Goal: Task Accomplishment & Management: Manage account settings

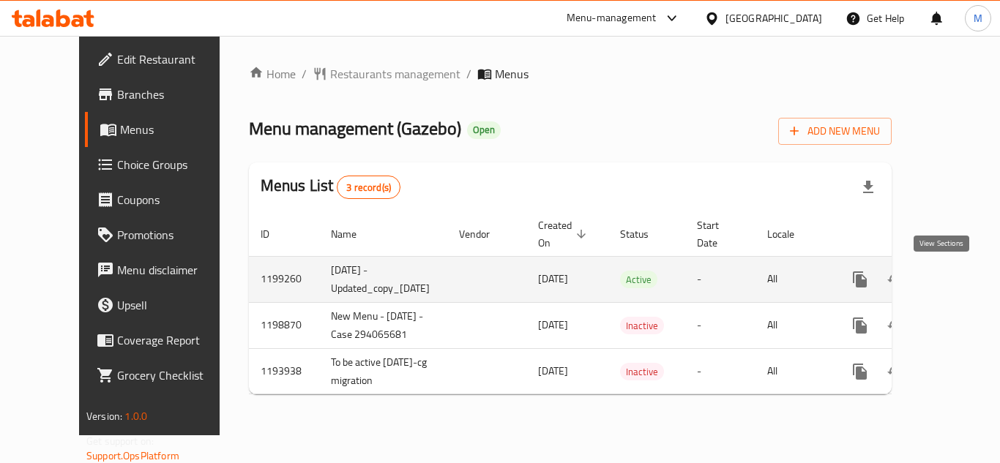
click at [957, 287] on icon "enhanced table" at bounding box center [966, 280] width 18 height 18
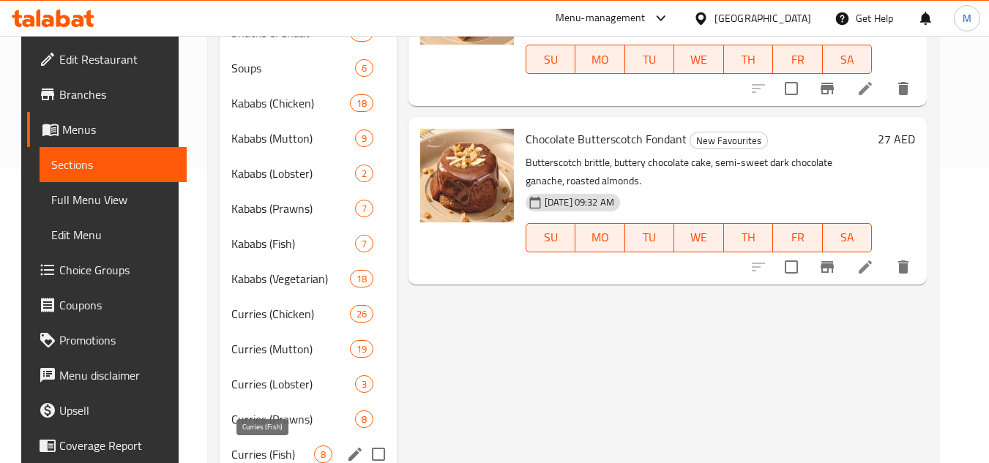
scroll to position [366, 0]
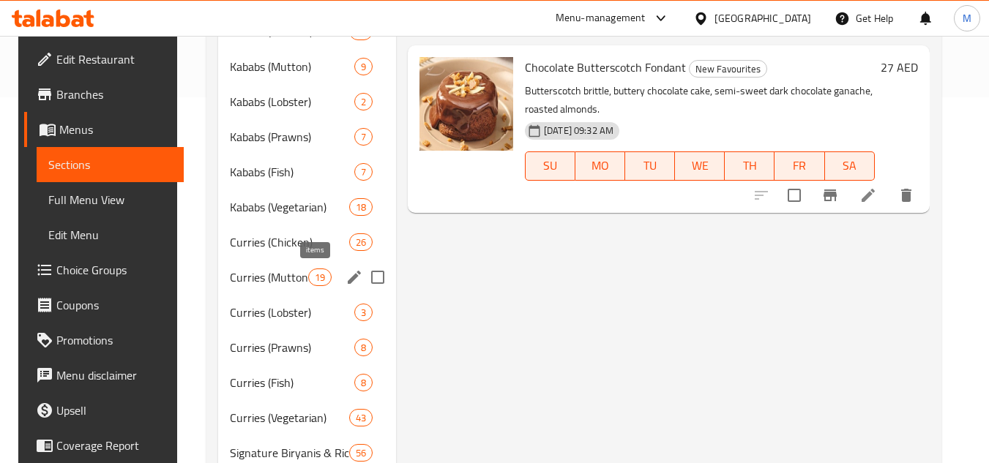
click at [309, 281] on span "19" at bounding box center [320, 278] width 22 height 14
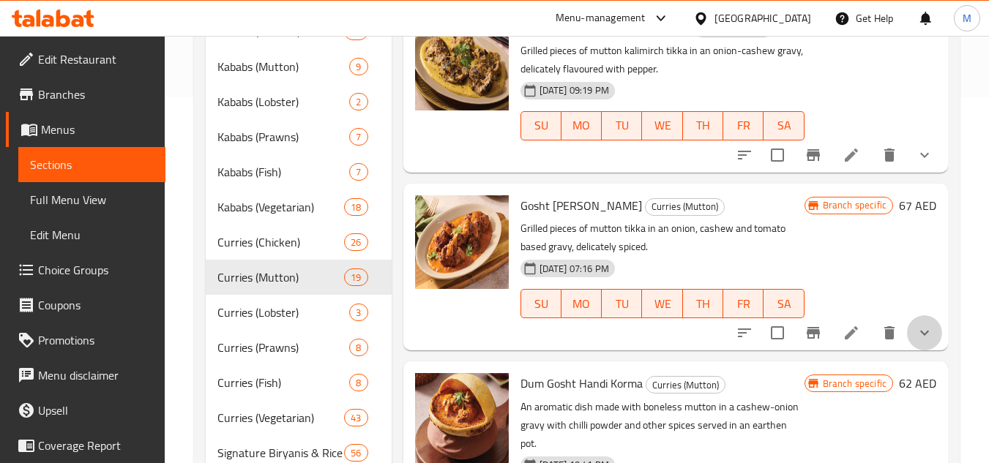
click at [923, 351] on button "show more" at bounding box center [924, 333] width 35 height 35
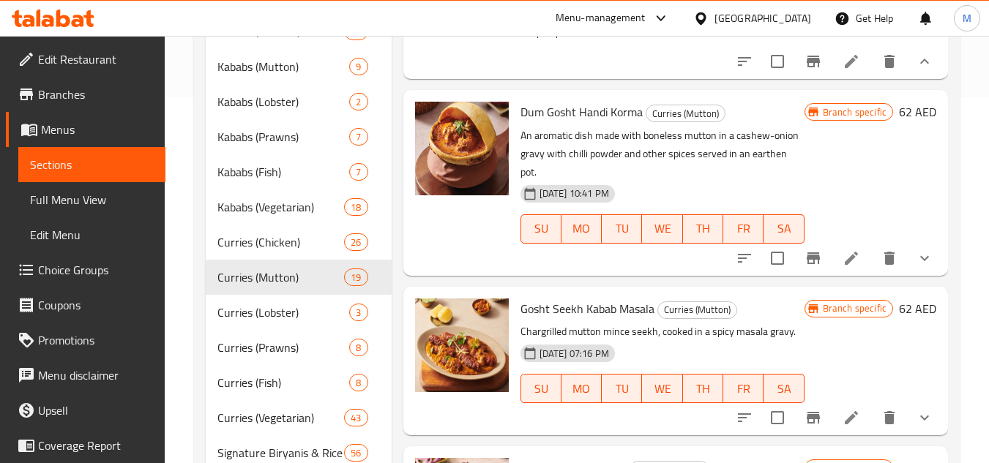
scroll to position [805, 0]
click at [843, 70] on icon at bounding box center [852, 61] width 18 height 18
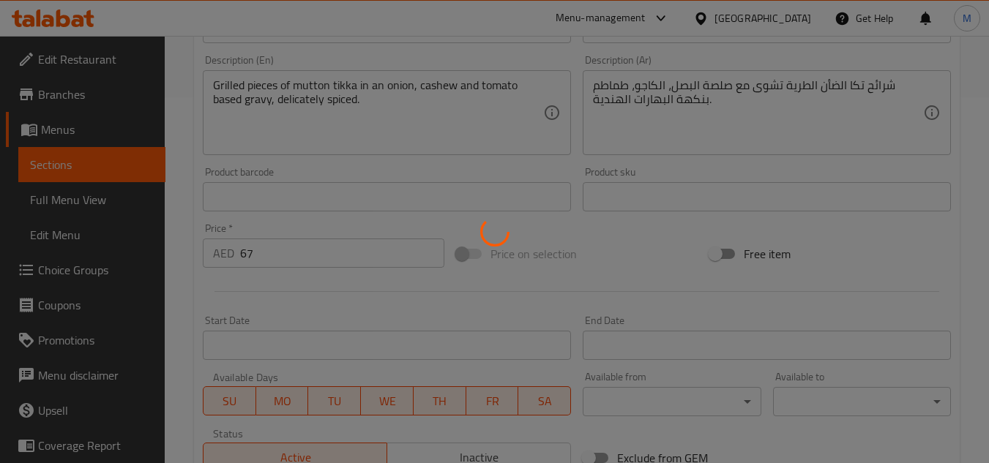
type input "إضافة الخبز؟"
type input "0"
type input "أضف المشروبات؟"
type input "0"
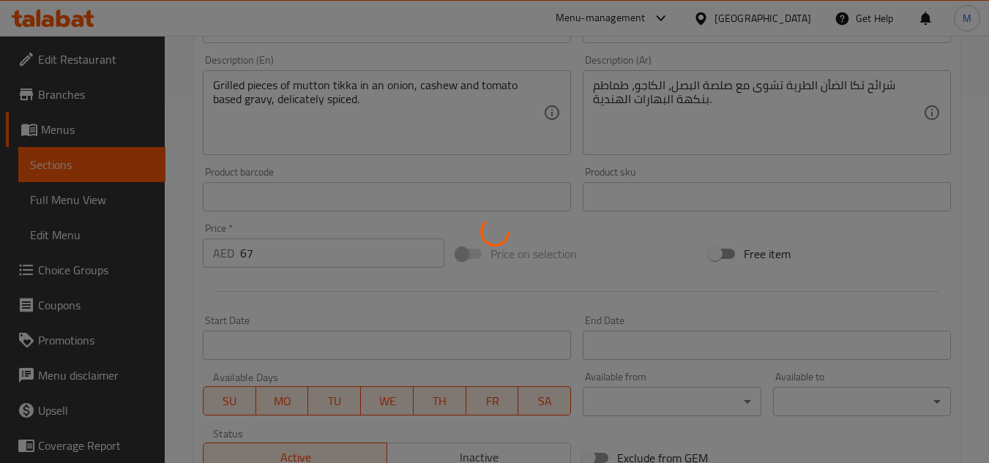
type input "0"
type input "أضف الأرز؟"
type input "0"
type input "إضافة الحلويات؟"
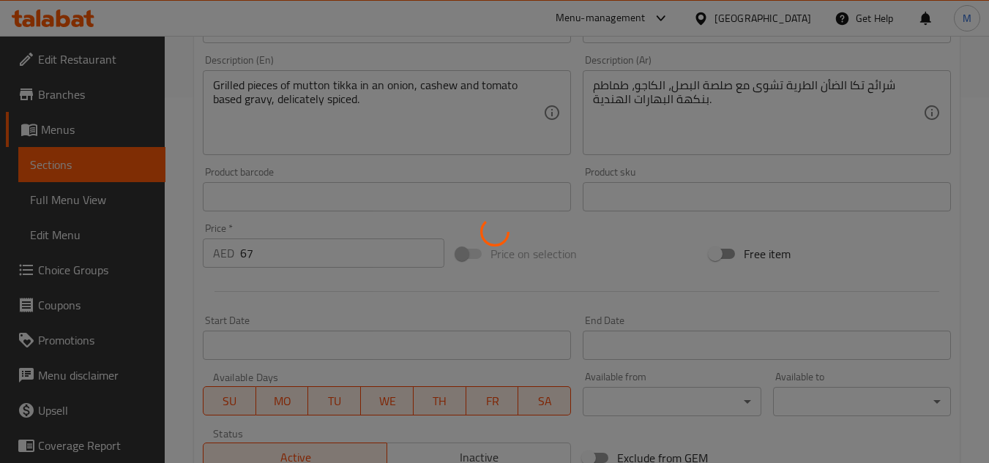
type input "0"
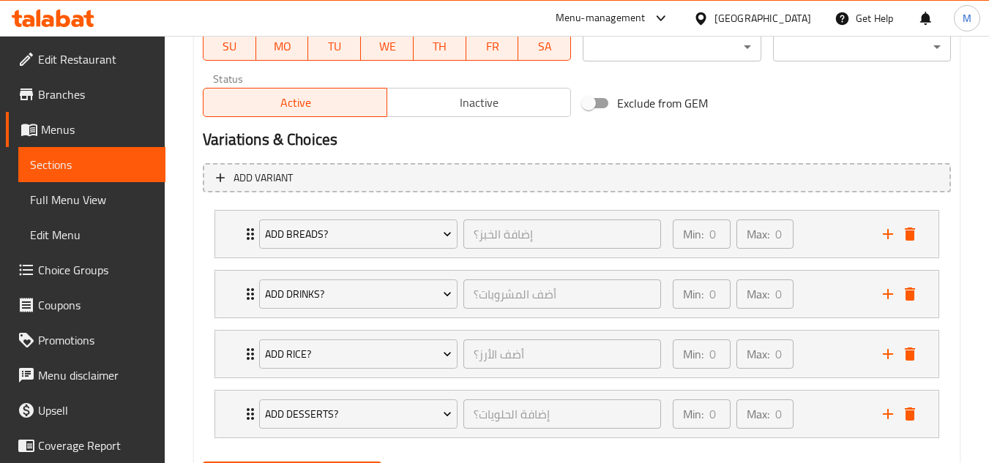
scroll to position [796, 0]
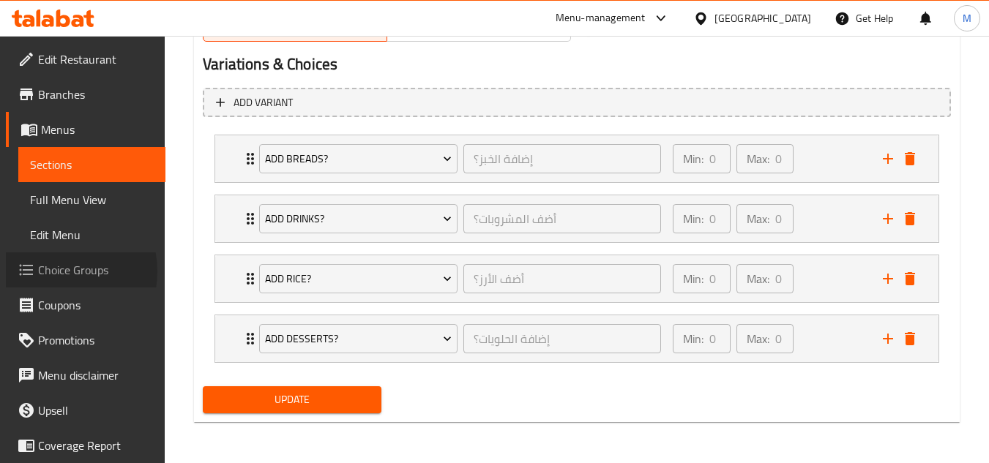
click at [56, 272] on span "Choice Groups" at bounding box center [96, 270] width 116 height 18
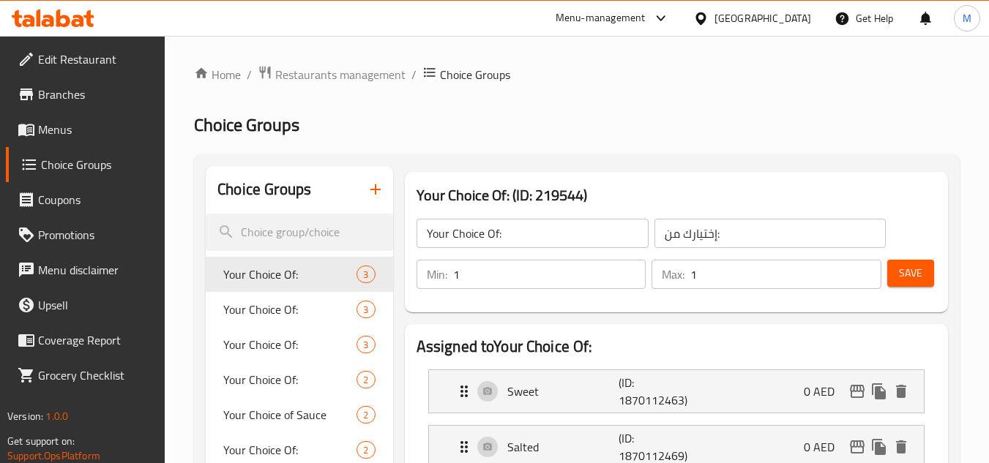
scroll to position [4983, 0]
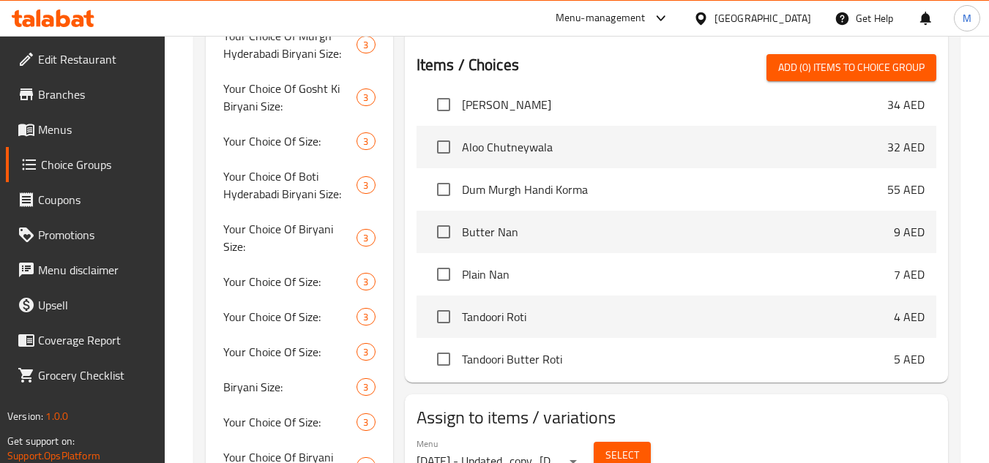
click at [540, 238] on span "Butter Nan" at bounding box center [678, 232] width 432 height 18
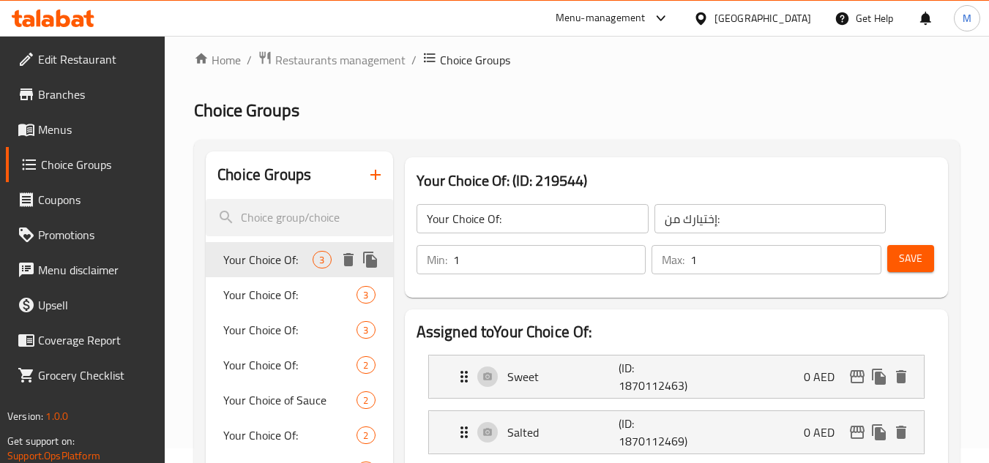
scroll to position [0, 0]
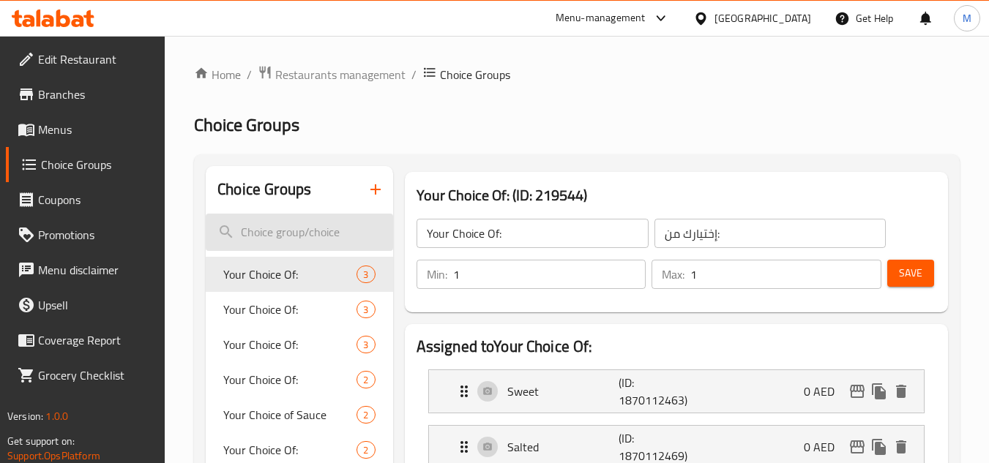
click at [283, 233] on input "search" at bounding box center [299, 232] width 187 height 37
paste input "Butter Nan"
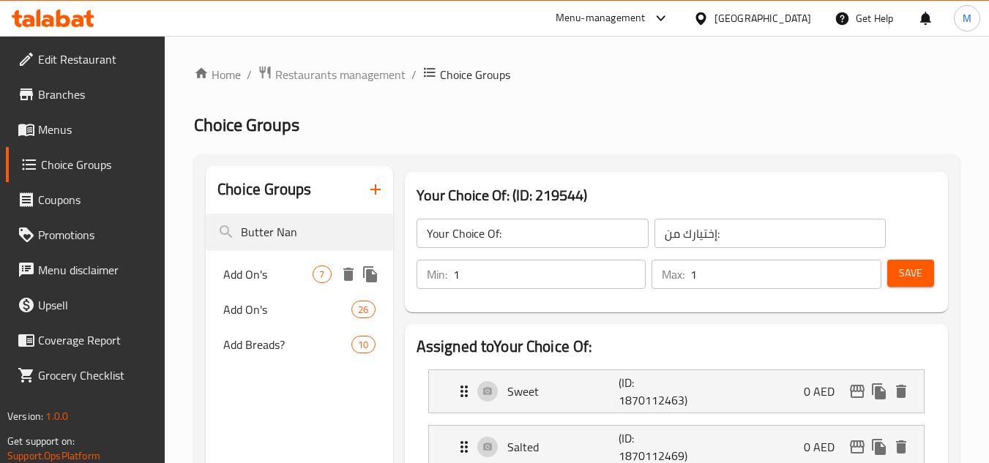
type input "Butter Nan"
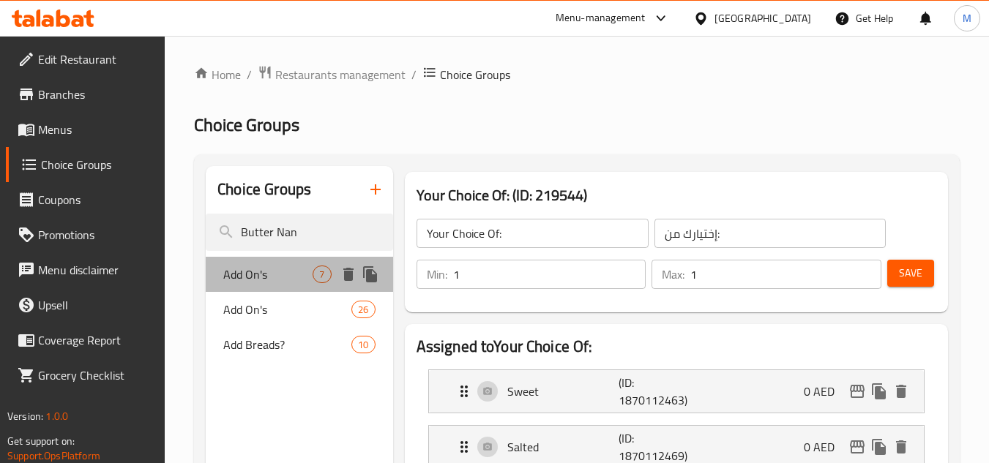
click at [279, 267] on span "Add On's" at bounding box center [267, 275] width 89 height 18
type input "Add On's"
type input "إضافات"
type input "0"
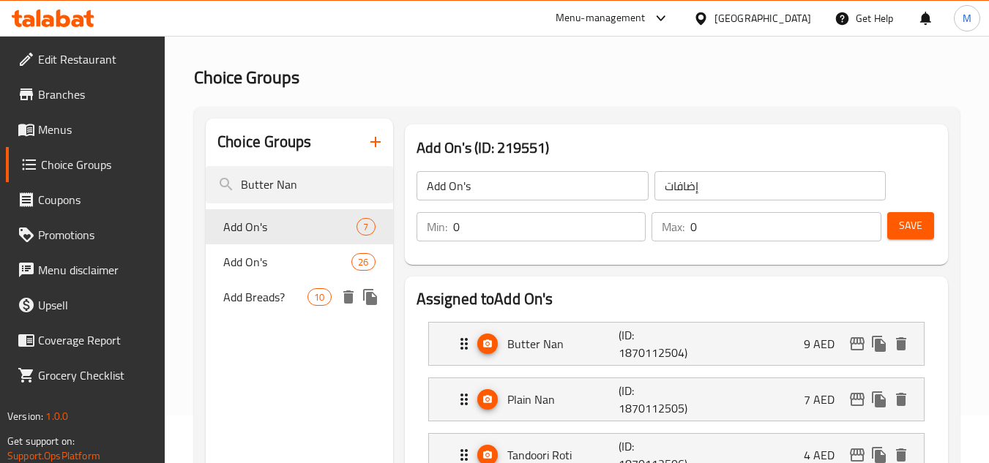
scroll to position [73, 0]
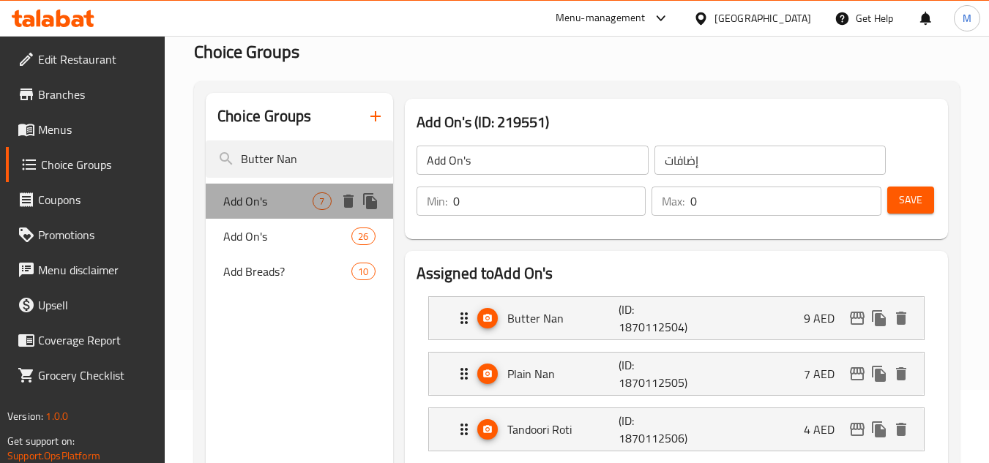
click at [258, 198] on span "Add On's" at bounding box center [267, 202] width 89 height 18
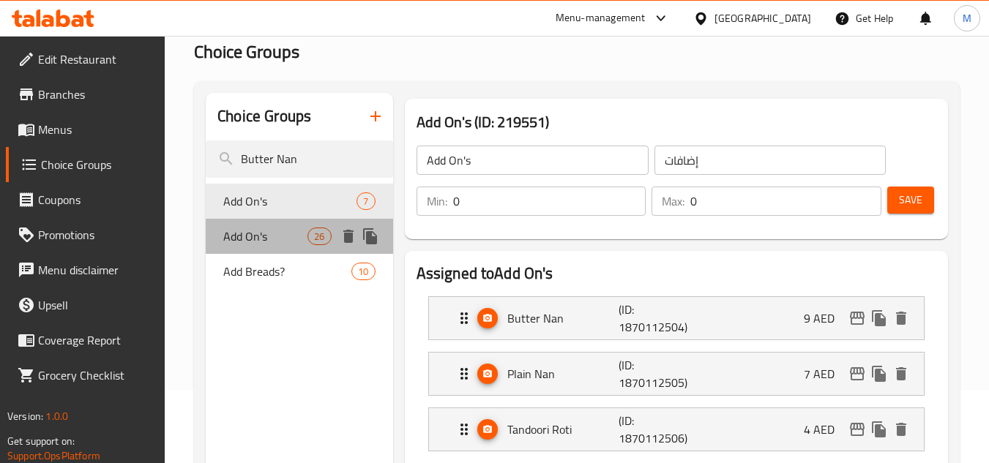
click at [244, 237] on span "Add On's" at bounding box center [265, 237] width 84 height 18
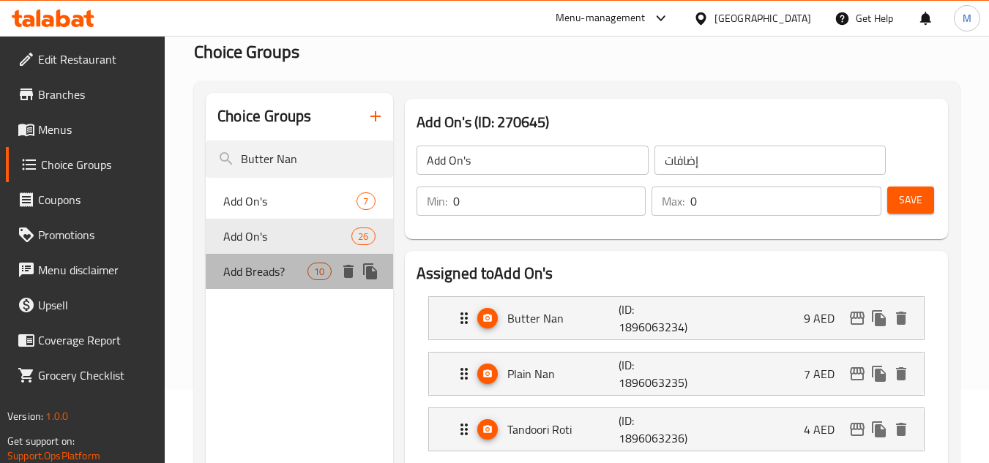
click at [264, 273] on span "Add Breads?" at bounding box center [265, 272] width 84 height 18
type input "Add Breads?"
type input "إضافة الخبز؟"
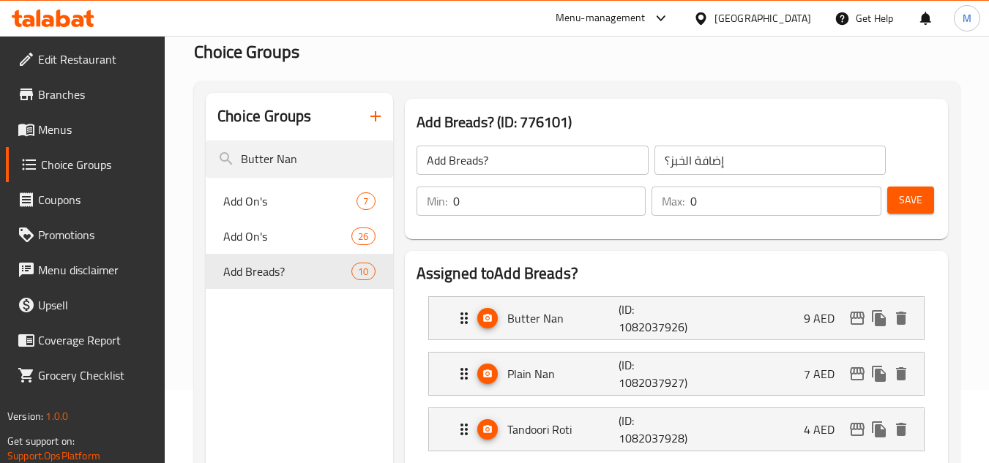
click at [80, 136] on span "Menus" at bounding box center [96, 130] width 116 height 18
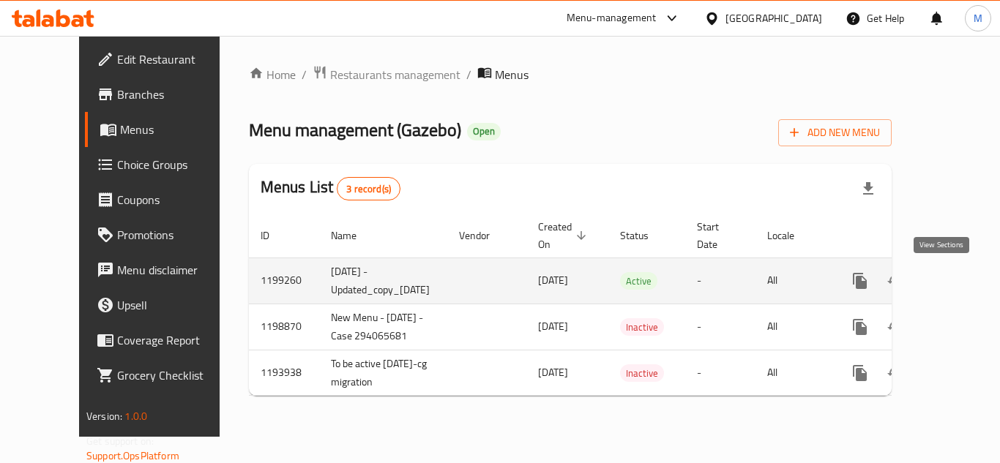
click at [959, 283] on icon "enhanced table" at bounding box center [965, 281] width 13 height 13
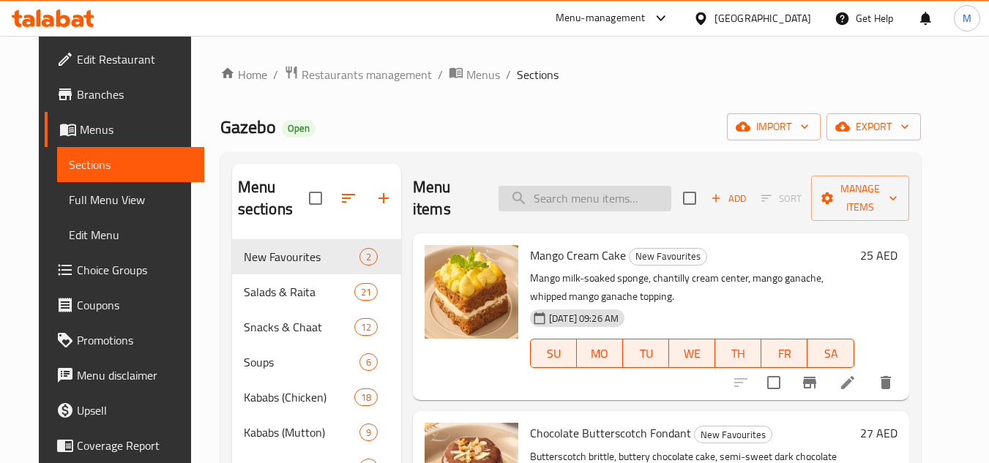
click at [583, 186] on input "search" at bounding box center [585, 199] width 173 height 26
paste input "Breads"
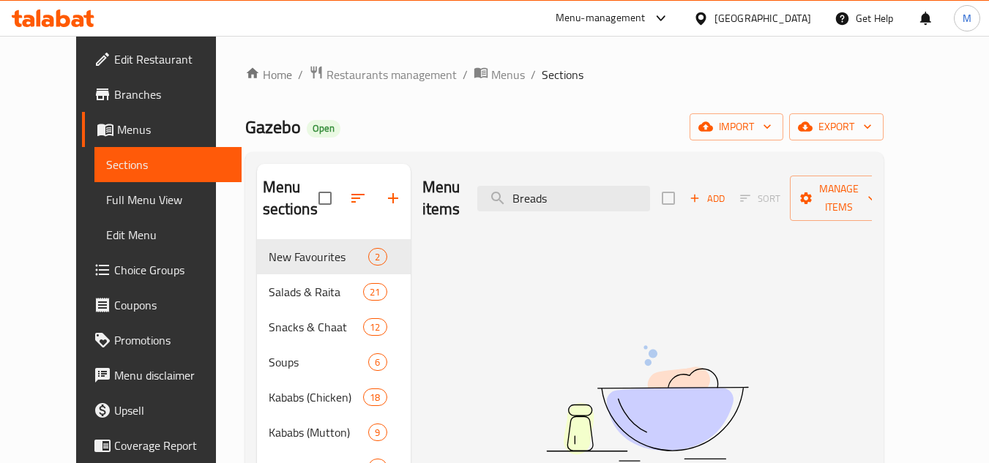
type input "Breads"
click at [114, 264] on span "Choice Groups" at bounding box center [172, 270] width 116 height 18
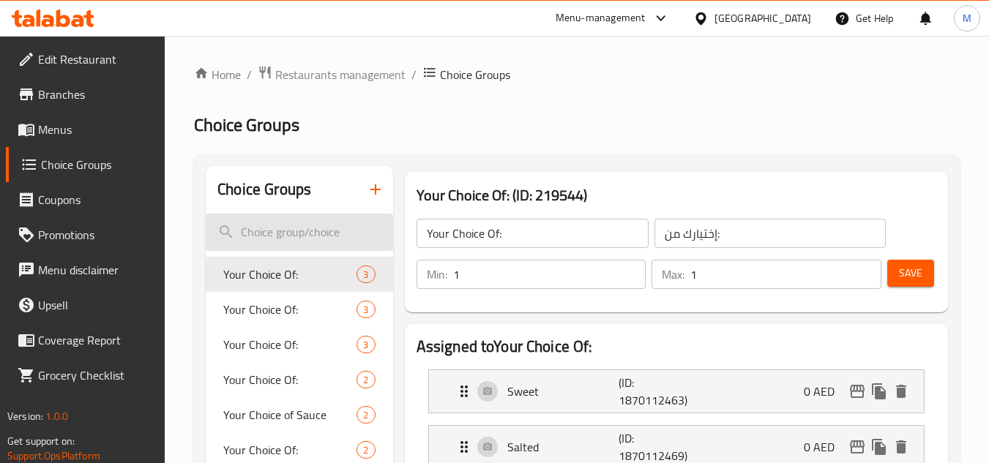
click at [313, 238] on input "search" at bounding box center [299, 232] width 187 height 37
paste input "Breads"
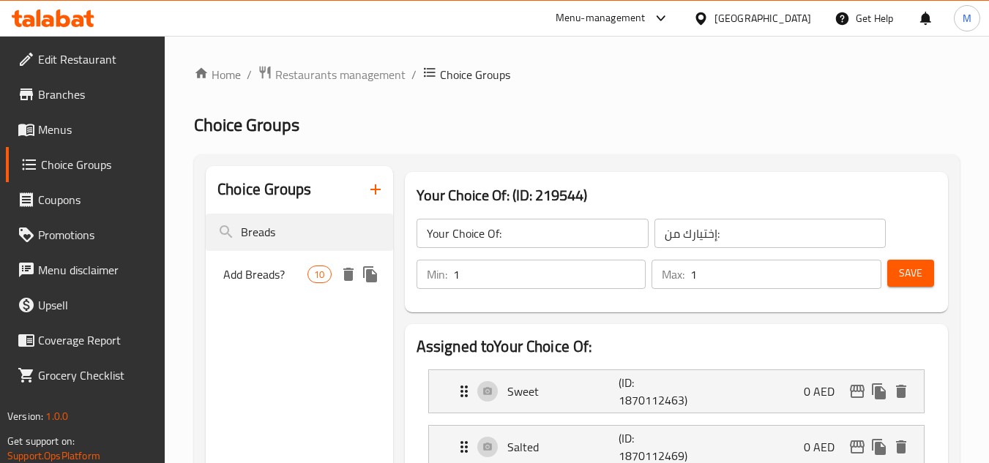
type input "Breads"
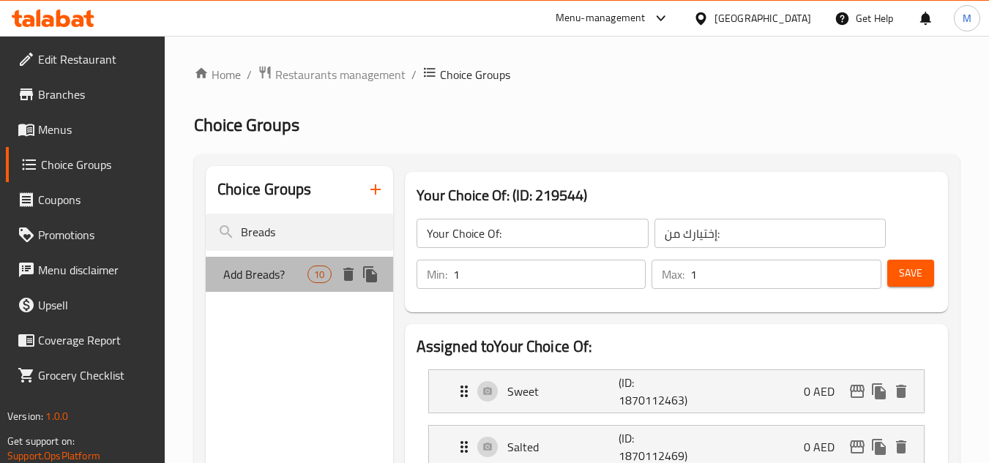
click at [281, 270] on span "Add Breads?" at bounding box center [265, 275] width 84 height 18
type input "Add Breads?"
type input "إضافة الخبز؟"
type input "0"
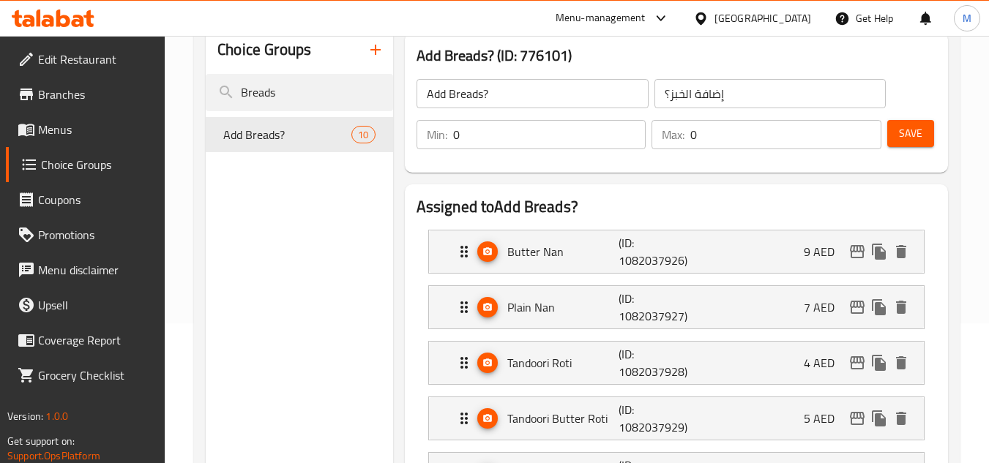
scroll to position [146, 0]
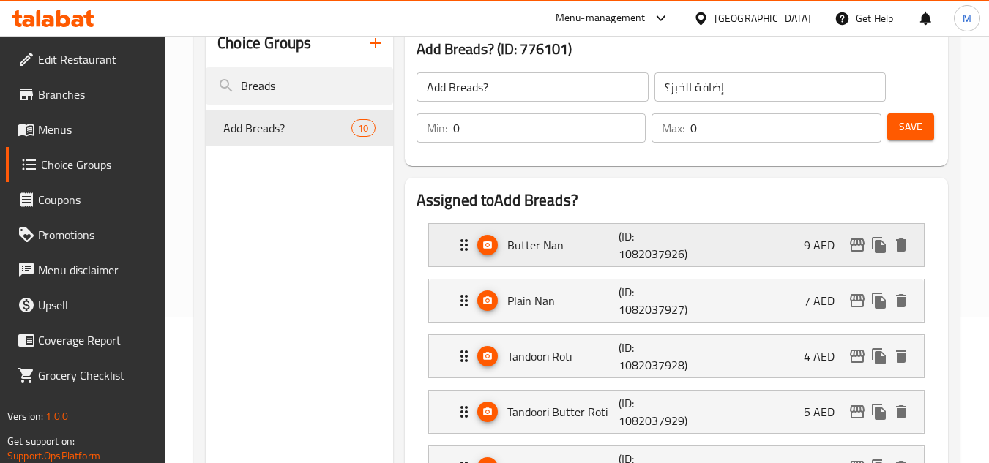
click at [669, 252] on p "(ID: 1082037926)" at bounding box center [656, 245] width 75 height 35
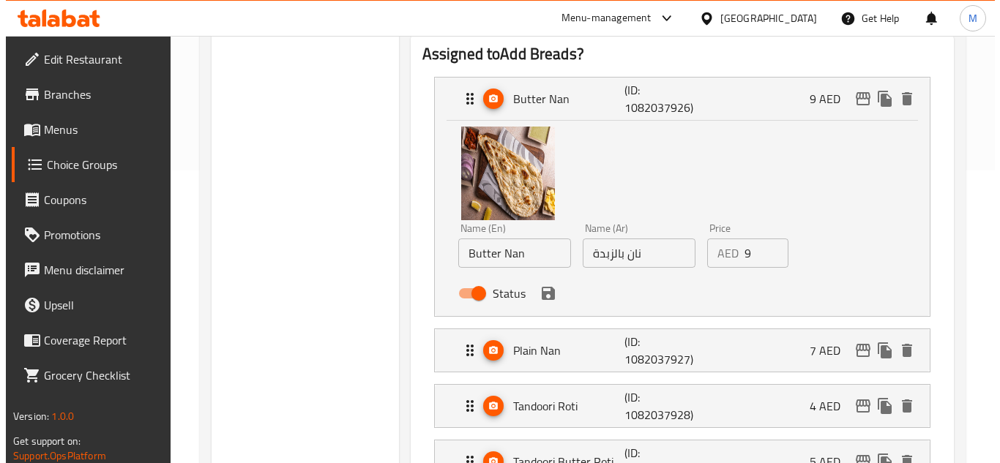
scroll to position [220, 0]
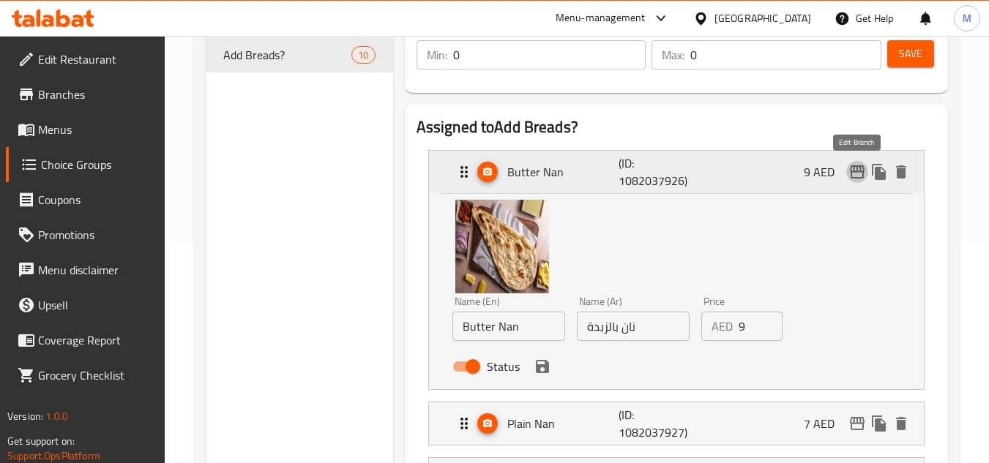
click at [859, 175] on icon "edit" at bounding box center [857, 172] width 18 height 18
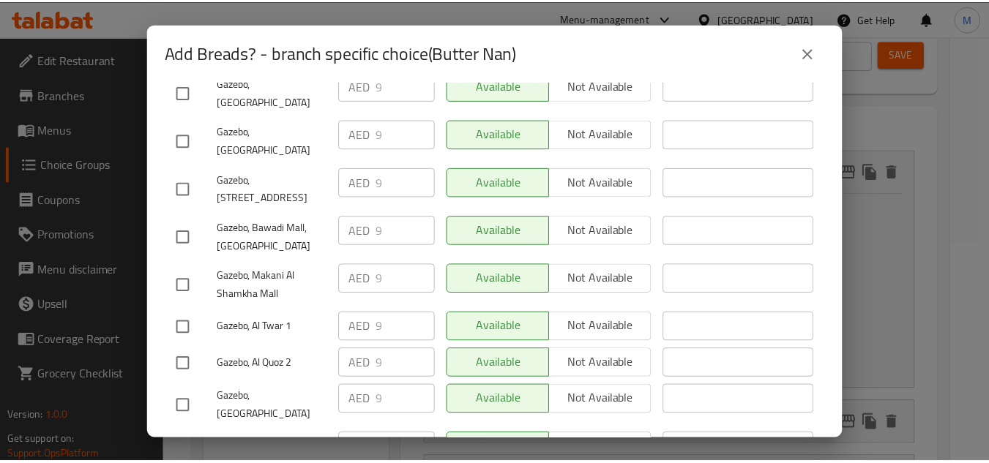
scroll to position [784, 0]
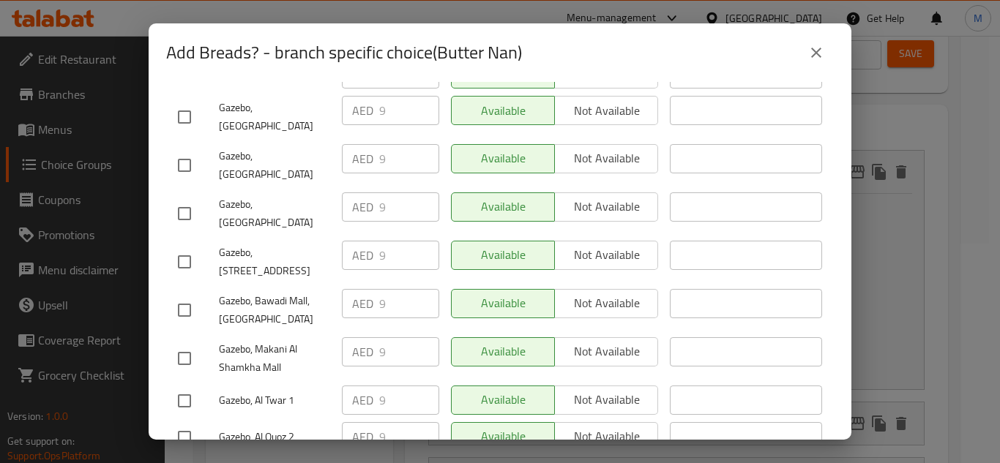
click at [822, 51] on icon "close" at bounding box center [816, 53] width 18 height 18
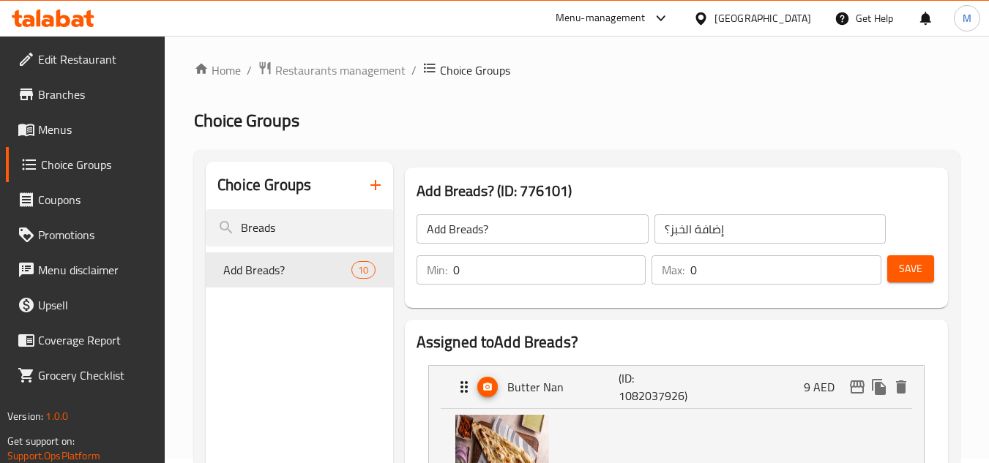
scroll to position [0, 0]
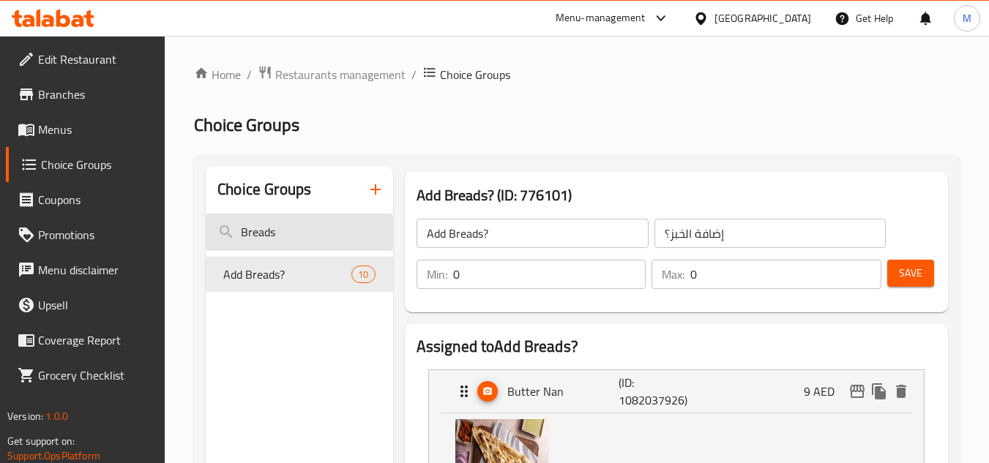
click at [281, 239] on input "Breads" at bounding box center [299, 232] width 187 height 37
paste input "Plain Nan"
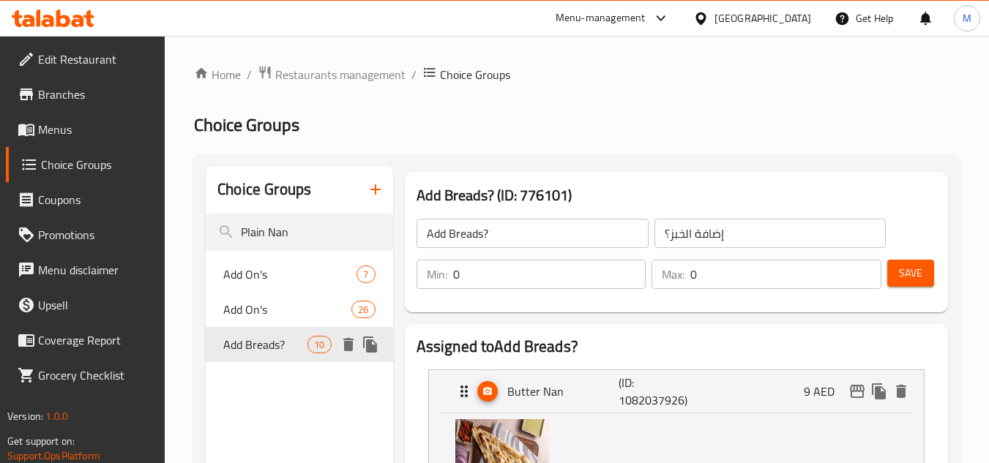
type input "Plain Nan"
click at [253, 346] on span "Add Breads?" at bounding box center [265, 345] width 84 height 18
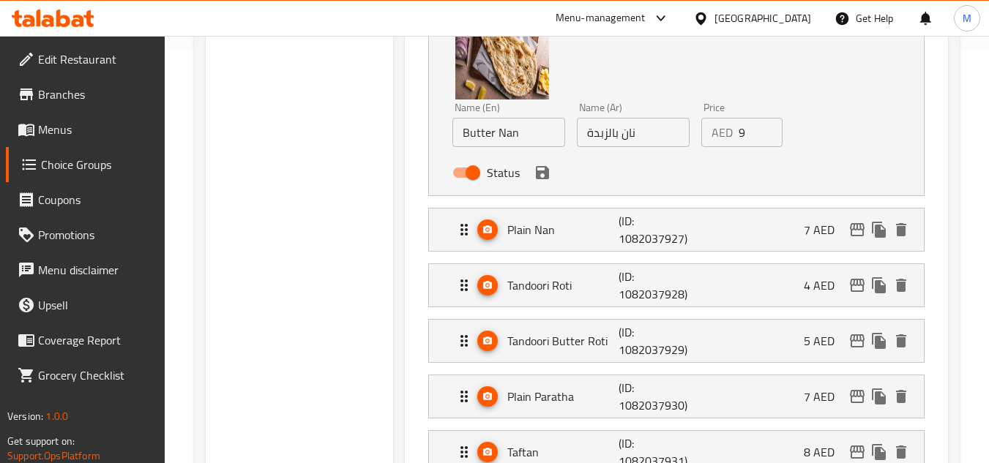
scroll to position [439, 0]
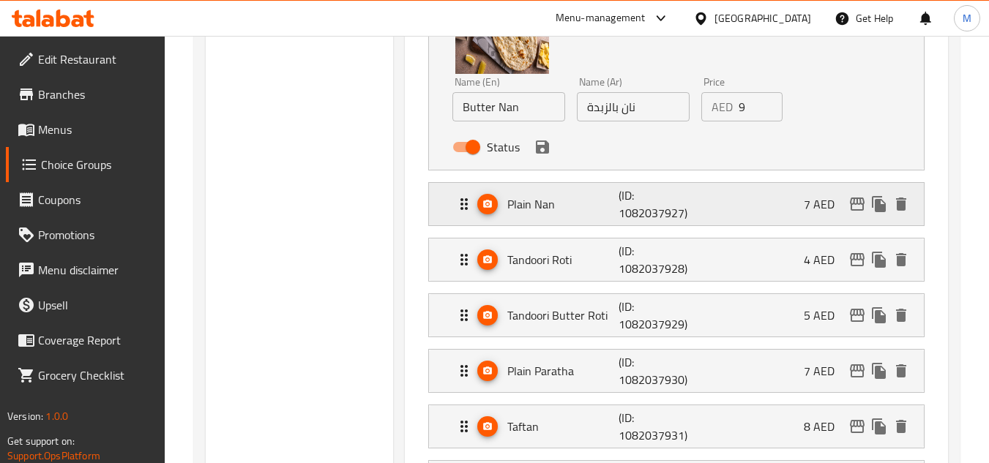
click at [560, 199] on p "Plain Nan" at bounding box center [563, 204] width 112 height 18
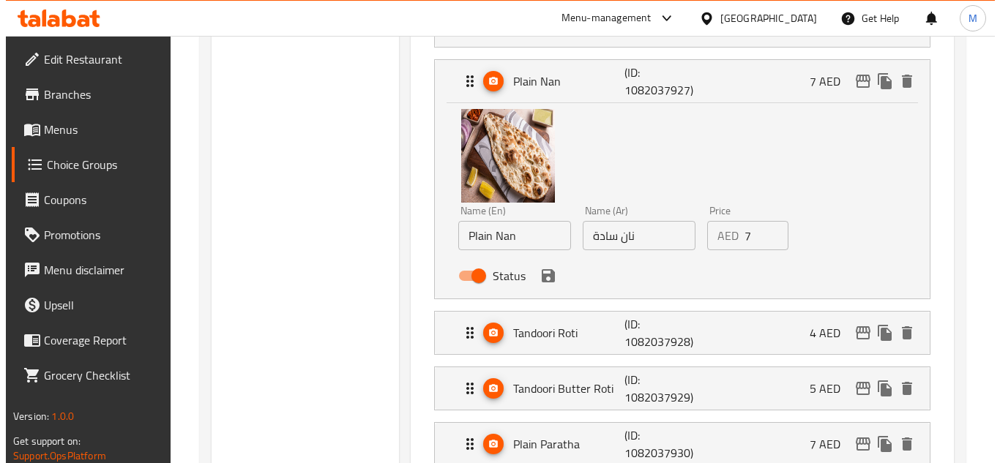
scroll to position [586, 0]
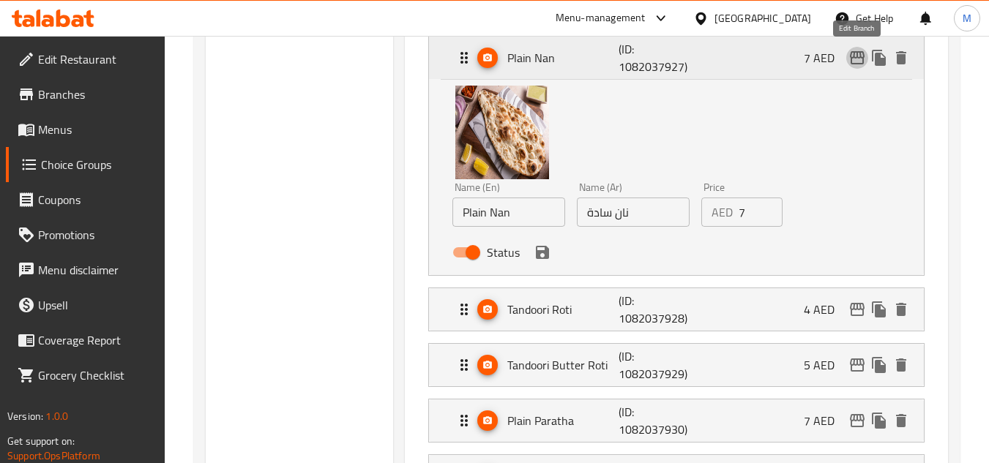
click at [858, 56] on icon "edit" at bounding box center [857, 57] width 15 height 13
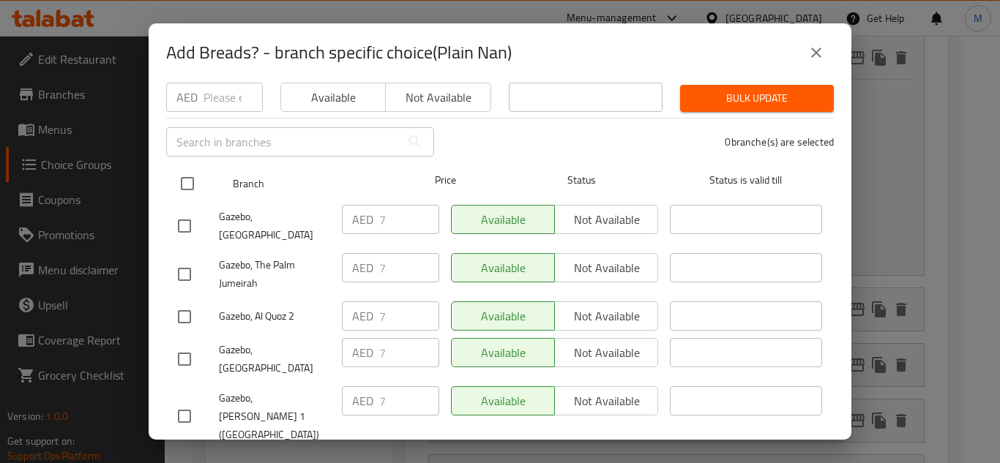
scroll to position [146, 0]
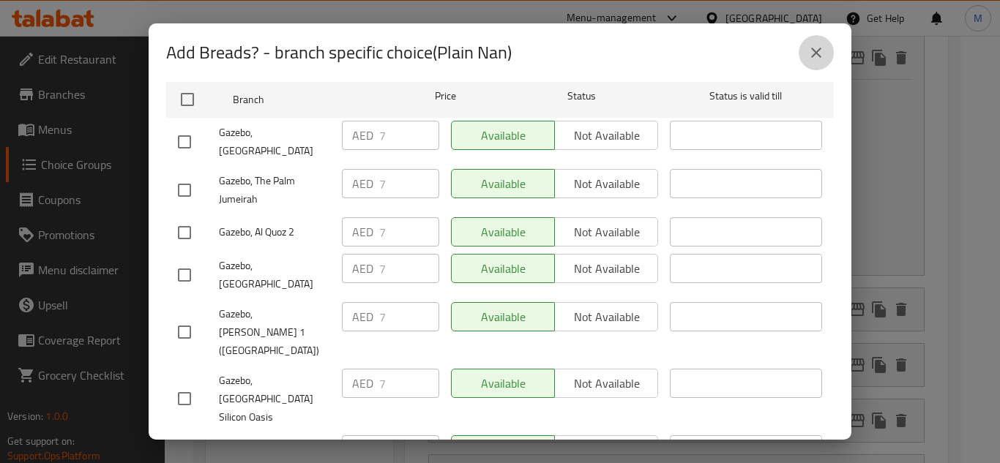
click at [826, 56] on button "close" at bounding box center [816, 52] width 35 height 35
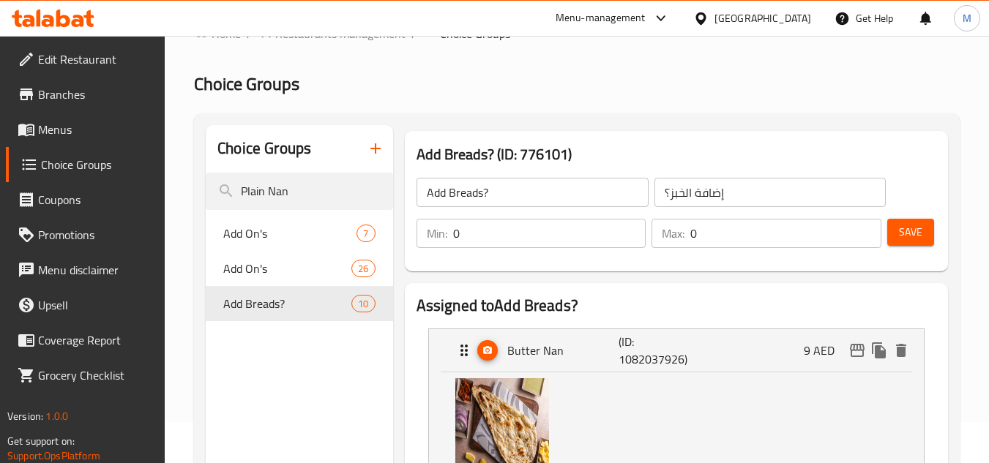
scroll to position [40, 0]
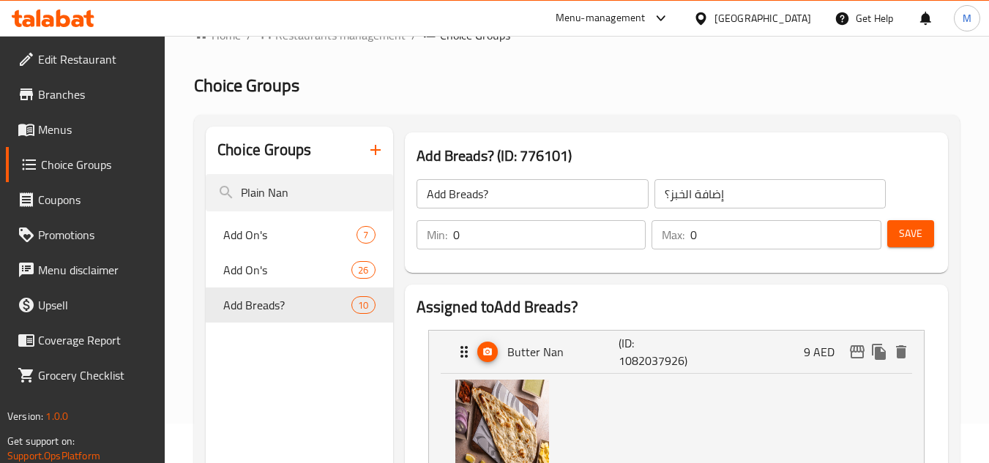
click at [64, 124] on span "Menus" at bounding box center [96, 130] width 116 height 18
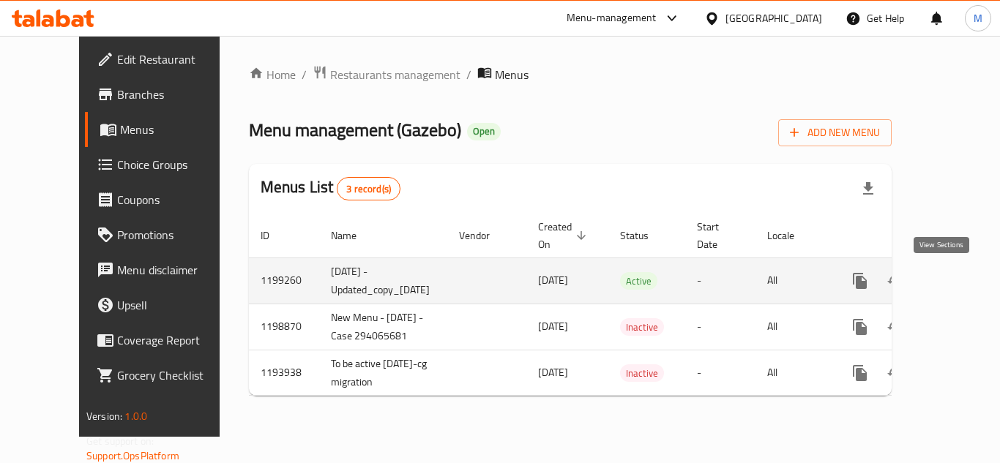
click at [954, 285] on link "enhanced table" at bounding box center [965, 281] width 35 height 35
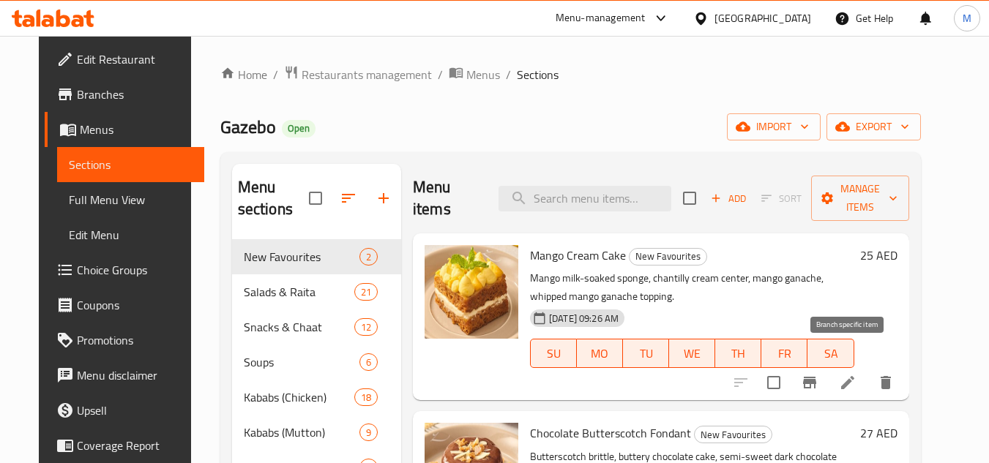
click at [818, 374] on icon "Branch-specific-item" at bounding box center [810, 383] width 18 height 18
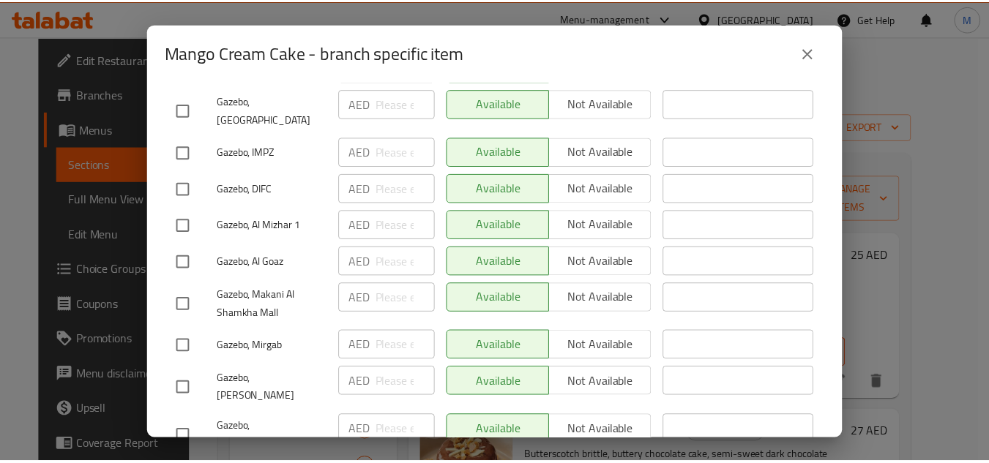
scroll to position [1464, 0]
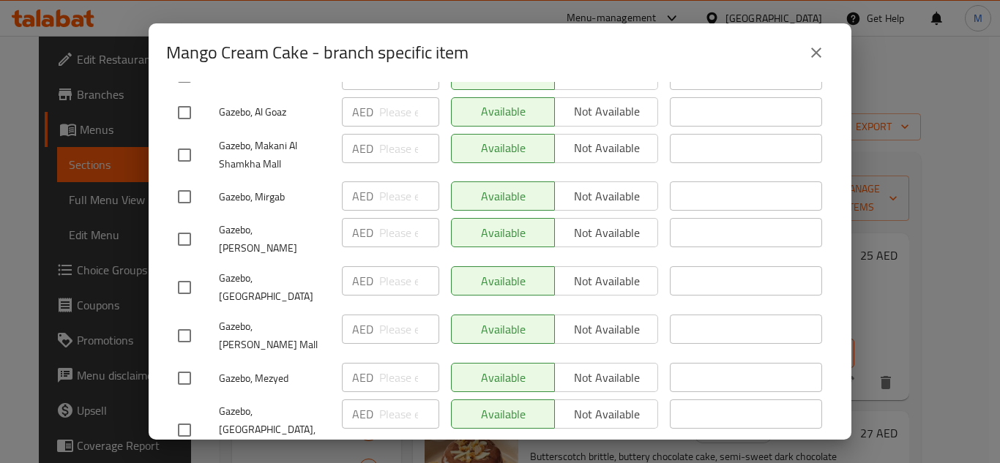
click at [821, 55] on icon "close" at bounding box center [816, 53] width 18 height 18
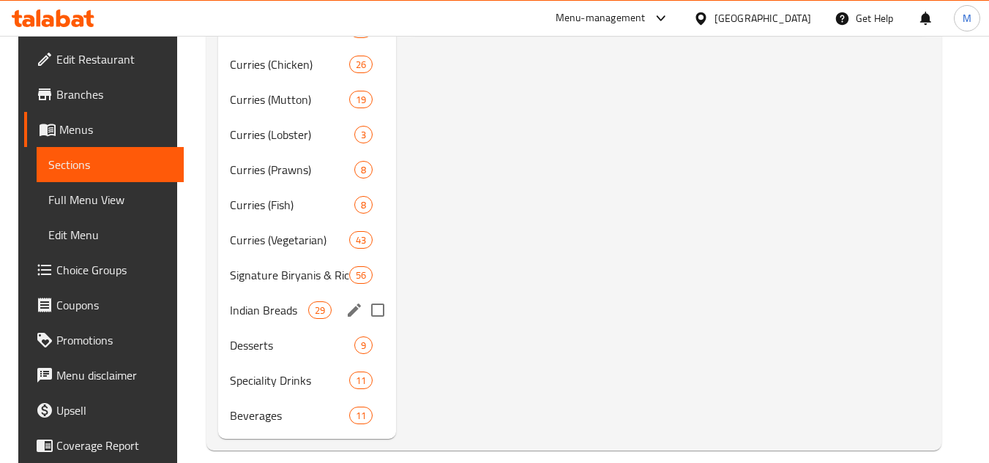
scroll to position [561, 0]
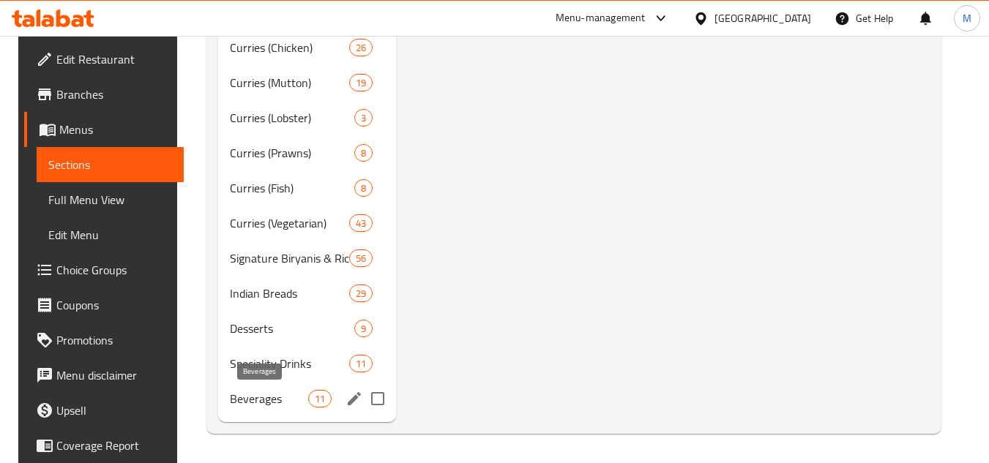
click at [260, 396] on span "Beverages" at bounding box center [269, 399] width 78 height 18
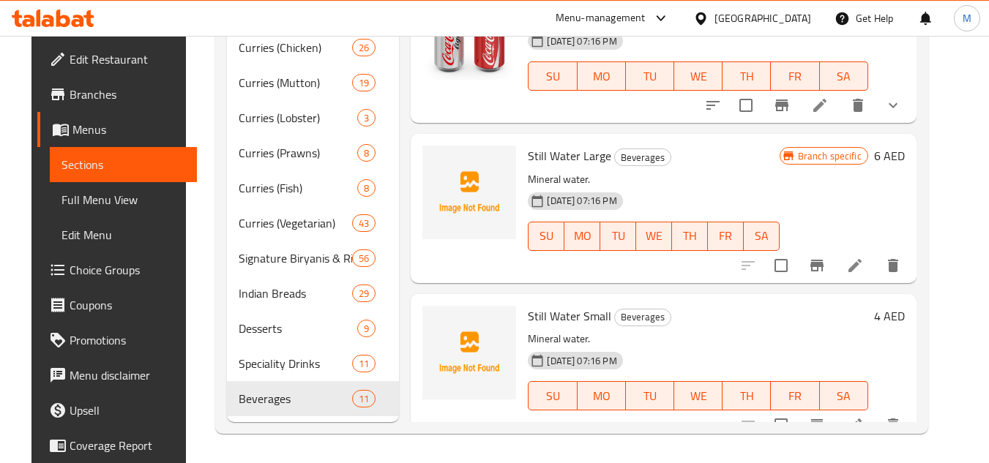
scroll to position [1035, 0]
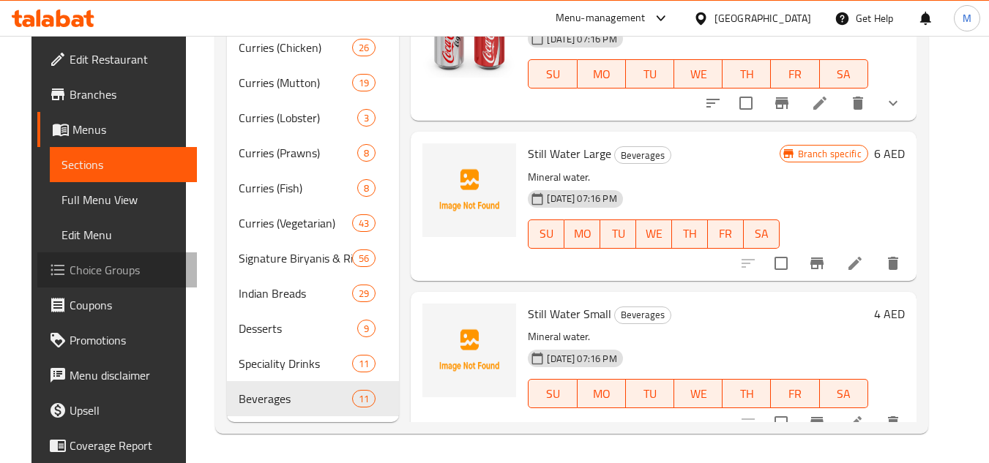
click at [86, 266] on span "Choice Groups" at bounding box center [128, 270] width 116 height 18
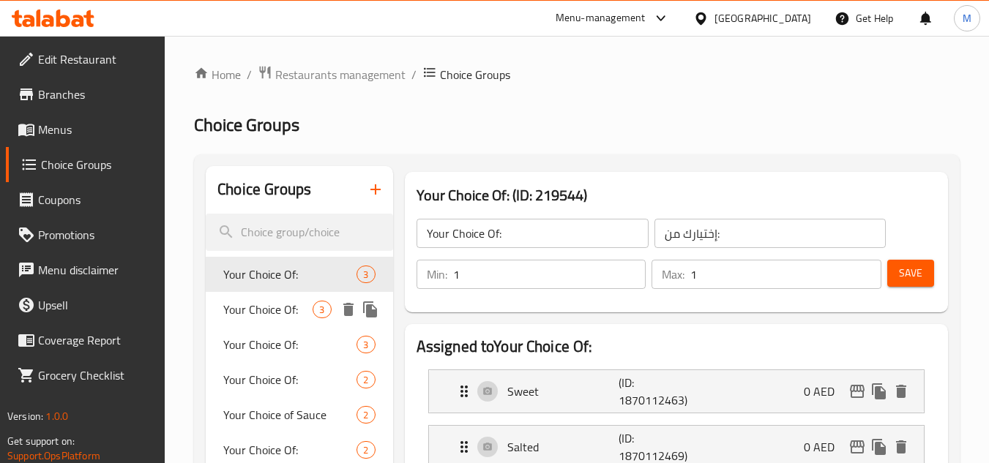
click at [245, 302] on span "Your Choice Of:" at bounding box center [267, 310] width 89 height 18
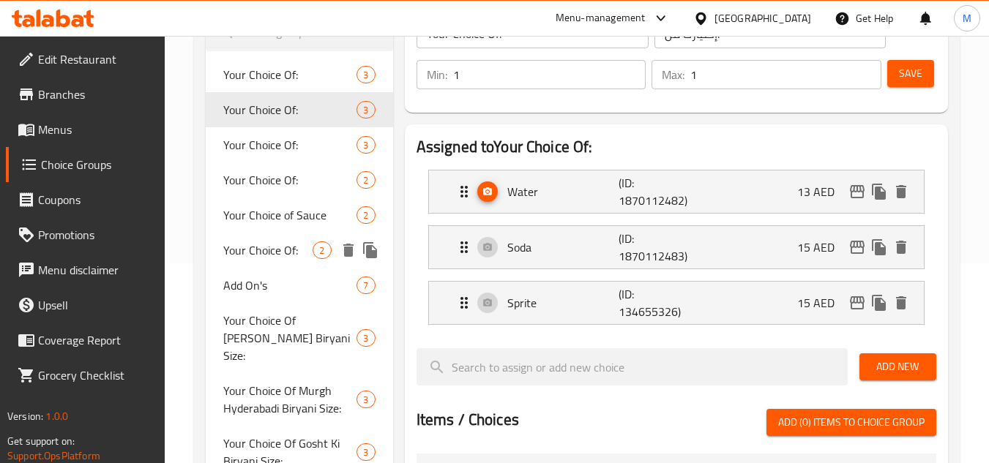
scroll to position [293, 0]
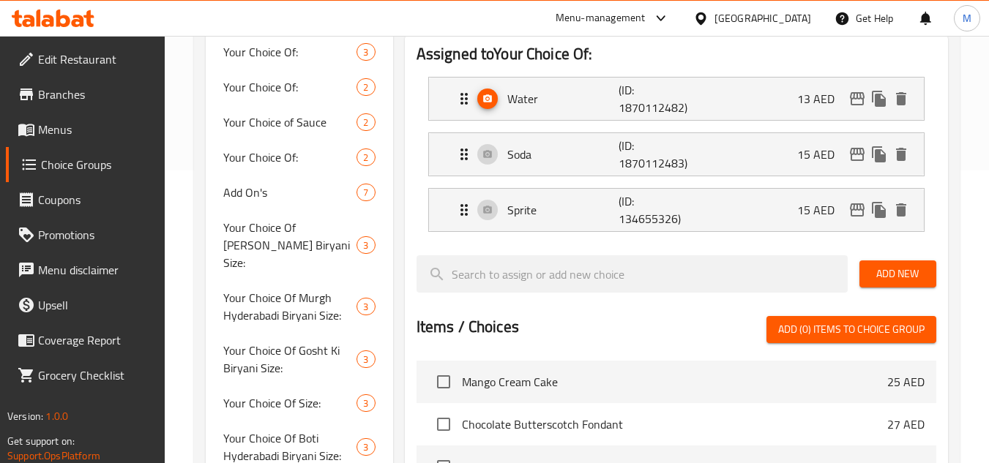
click at [65, 107] on link "Branches" at bounding box center [86, 94] width 160 height 35
